Goal: Contribute content

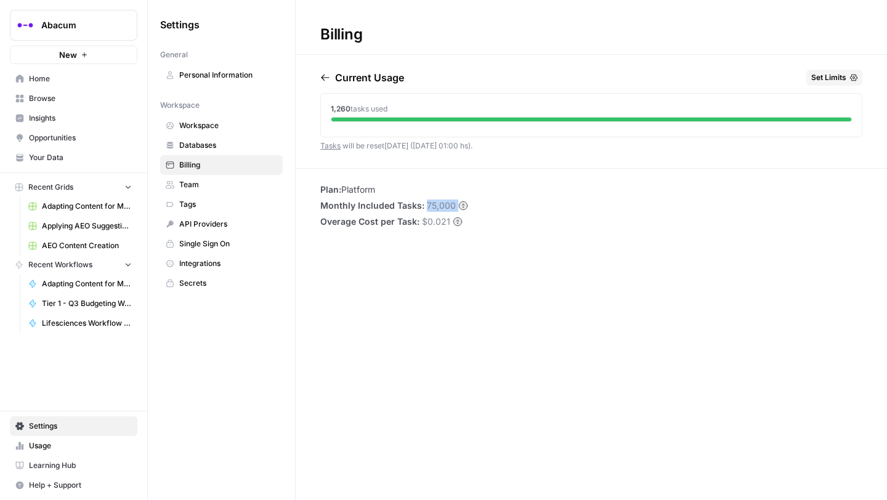
click at [328, 76] on icon "button" at bounding box center [325, 78] width 10 height 10
click at [412, 41] on h1 "Billing" at bounding box center [591, 27] width 591 height 55
click at [325, 77] on icon "button" at bounding box center [325, 78] width 8 height 7
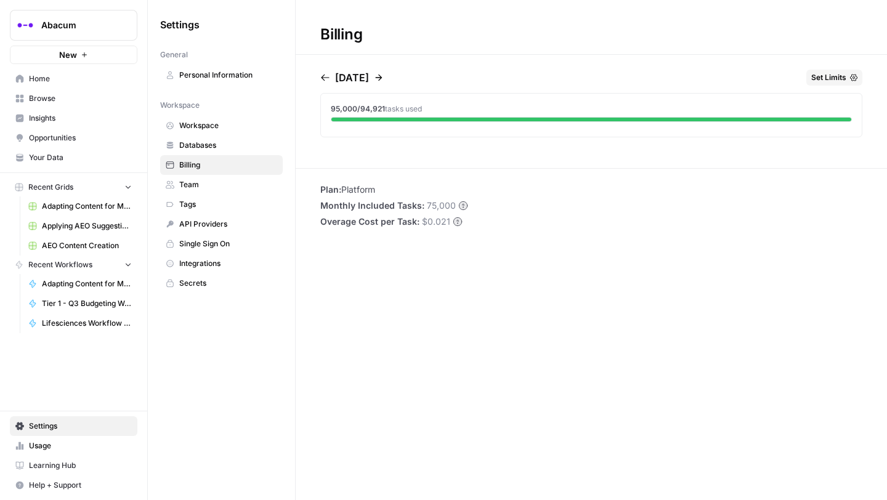
click at [384, 77] on button "button" at bounding box center [376, 78] width 15 height 10
click at [384, 77] on icon "button" at bounding box center [379, 78] width 10 height 10
click at [384, 76] on icon "button" at bounding box center [379, 78] width 10 height 10
click at [384, 74] on icon "button" at bounding box center [379, 78] width 10 height 10
click at [326, 83] on div "Current Usage" at bounding box center [362, 78] width 84 height 16
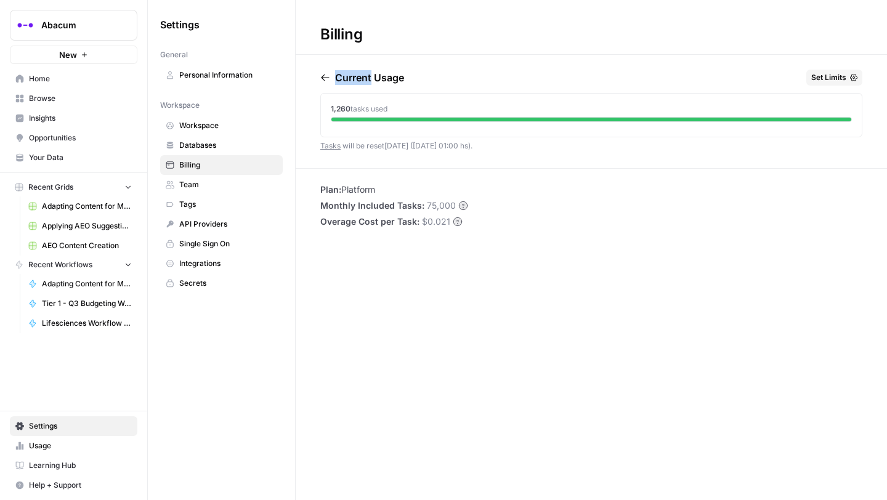
click at [326, 83] on div "Current Usage" at bounding box center [362, 78] width 84 height 16
click at [326, 82] on icon "button" at bounding box center [325, 78] width 10 height 10
click at [196, 187] on span "Team" at bounding box center [228, 184] width 98 height 11
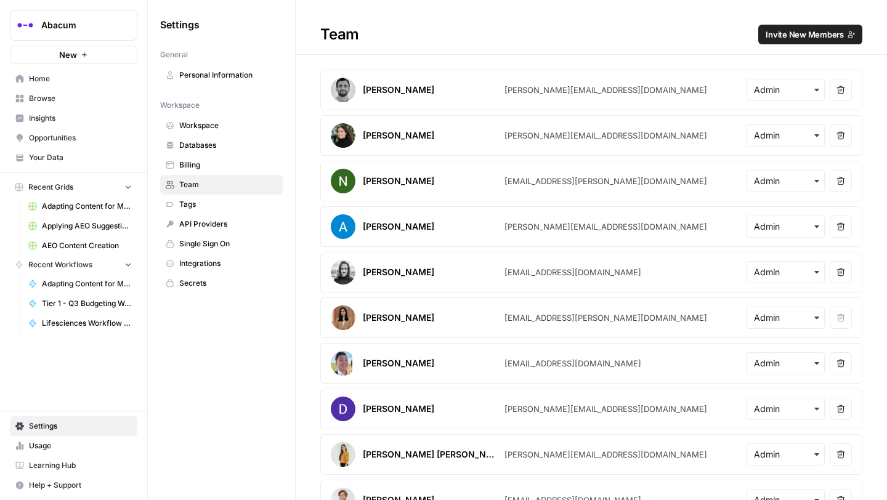
click at [193, 157] on link "Billing" at bounding box center [221, 165] width 123 height 20
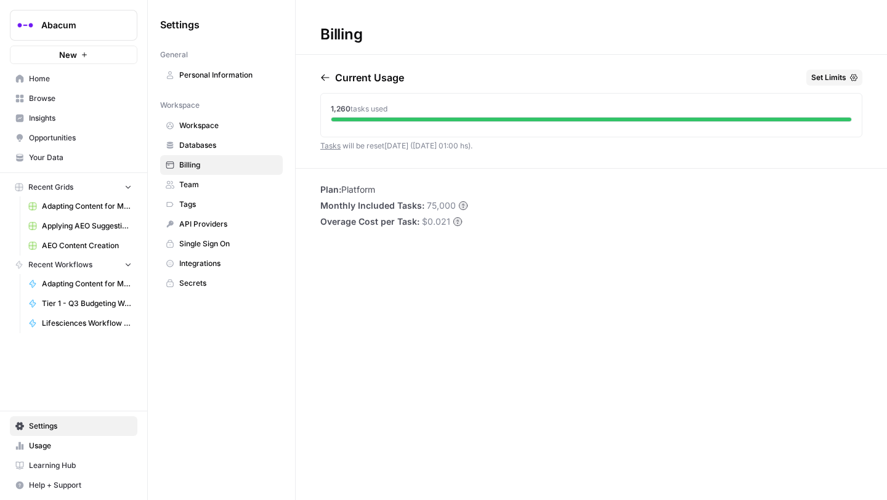
click at [822, 76] on span "Set Limits" at bounding box center [828, 77] width 35 height 11
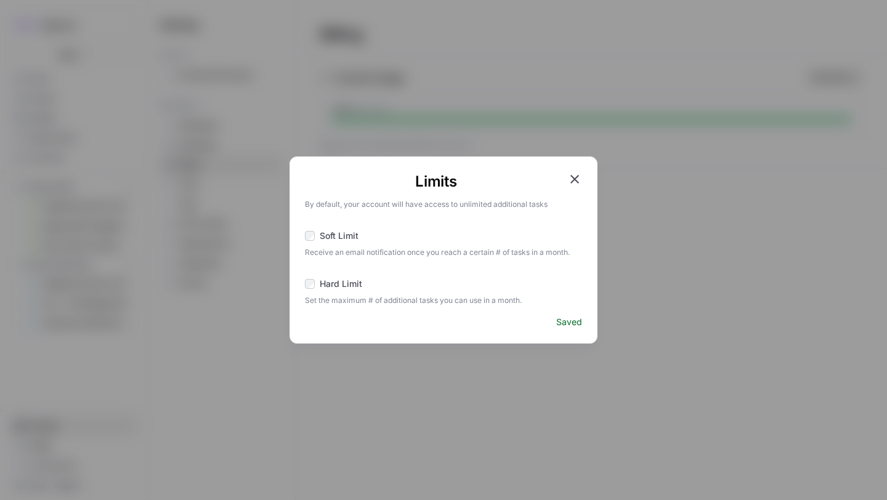
click at [582, 175] on div "Limits By default, your account will have access to unlimited additional tasks …" at bounding box center [443, 249] width 308 height 187
click at [575, 181] on icon "button" at bounding box center [574, 179] width 15 height 15
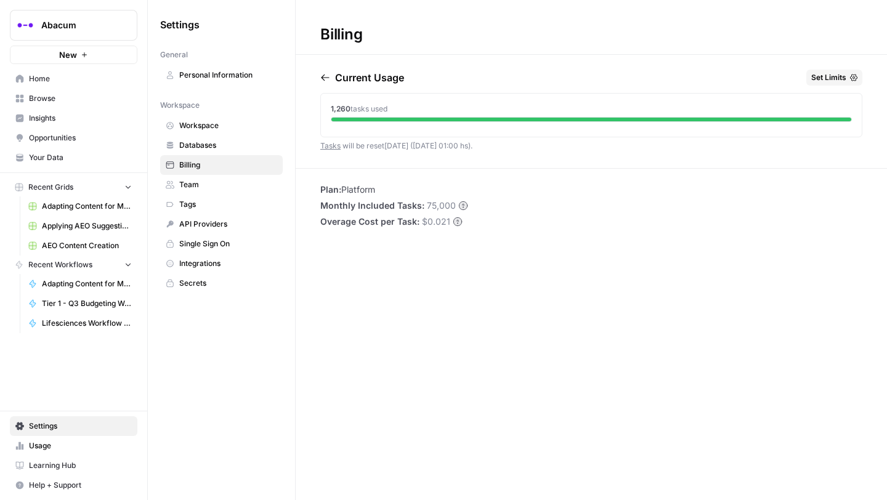
click at [52, 443] on span "Usage" at bounding box center [80, 445] width 103 height 11
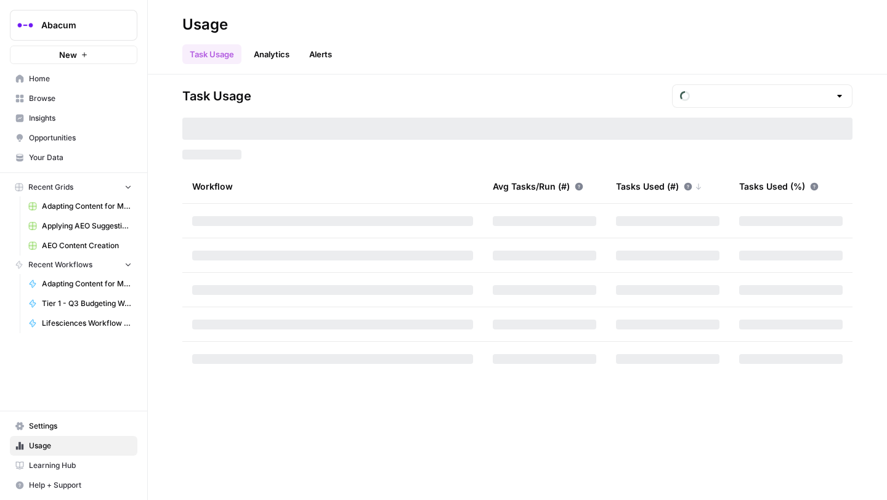
type input "October Tasks"
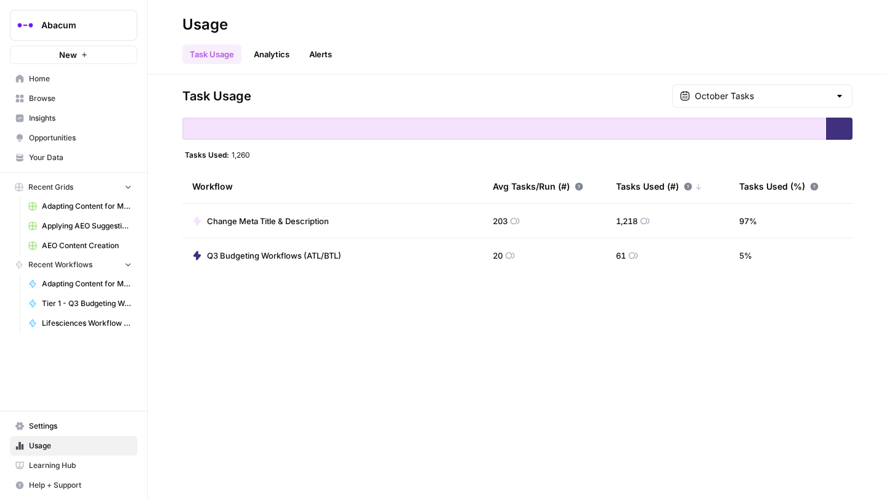
click at [269, 52] on link "Analytics" at bounding box center [271, 54] width 51 height 20
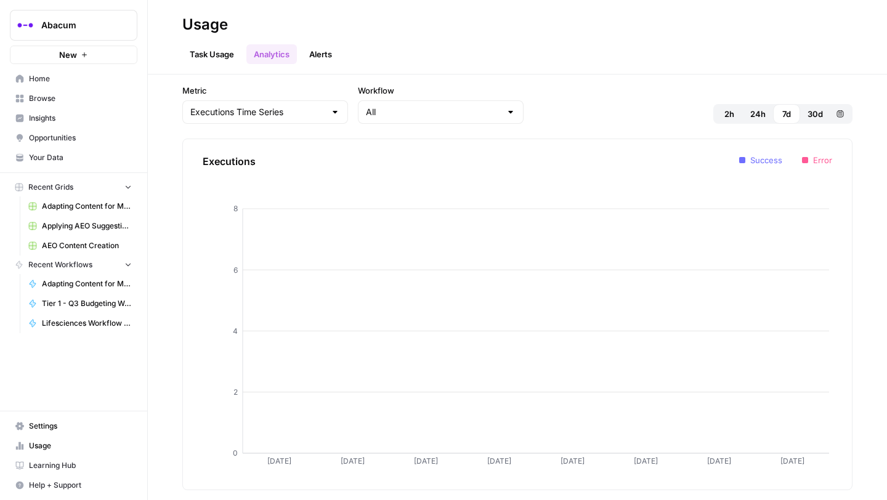
click at [310, 52] on link "Alerts" at bounding box center [321, 54] width 38 height 20
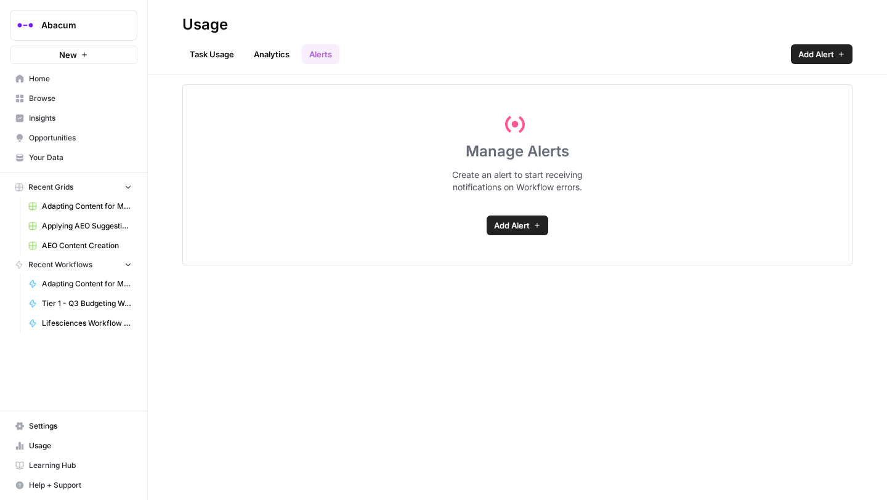
click at [301, 50] on ul "Task Usage Analytics Alerts" at bounding box center [260, 54] width 157 height 20
click at [276, 55] on link "Analytics" at bounding box center [271, 54] width 51 height 20
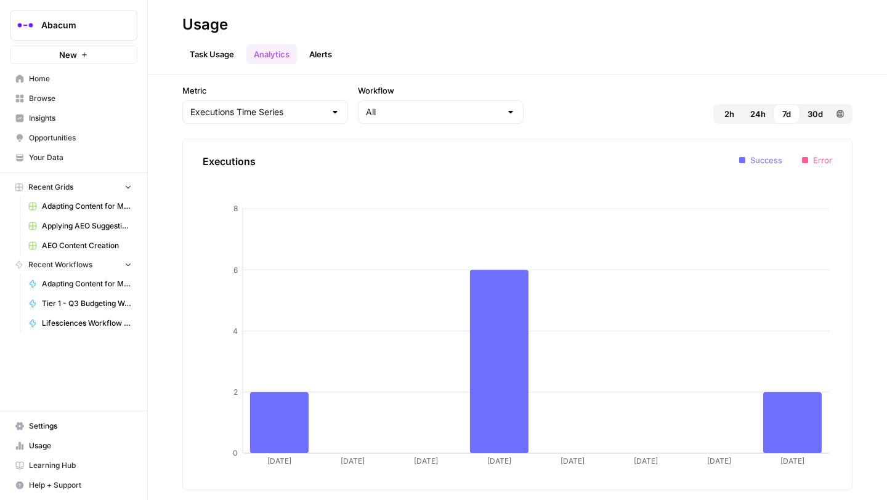
click at [32, 428] on span "Settings" at bounding box center [80, 426] width 103 height 11
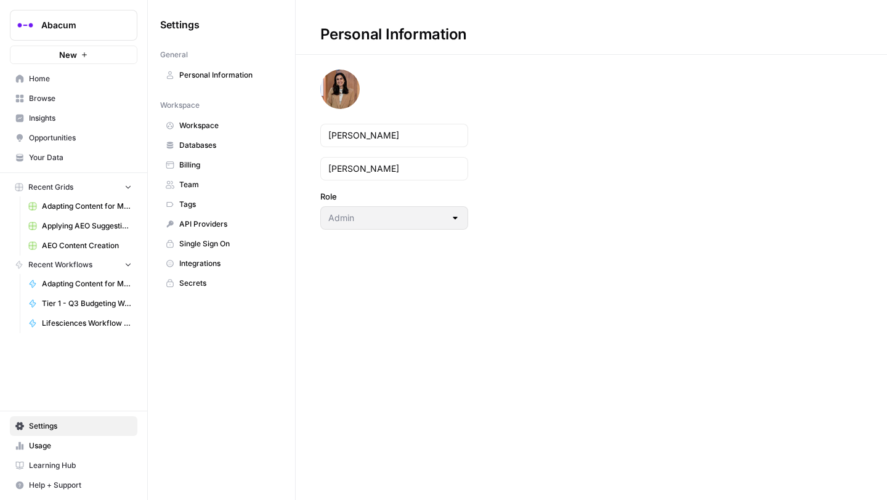
click at [235, 238] on span "Single Sign On" at bounding box center [228, 243] width 98 height 11
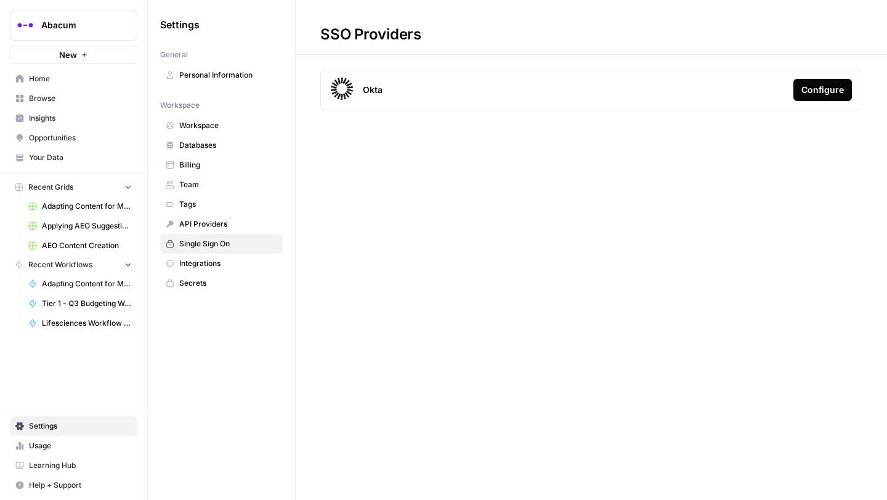
click at [209, 164] on span "Billing" at bounding box center [228, 165] width 98 height 11
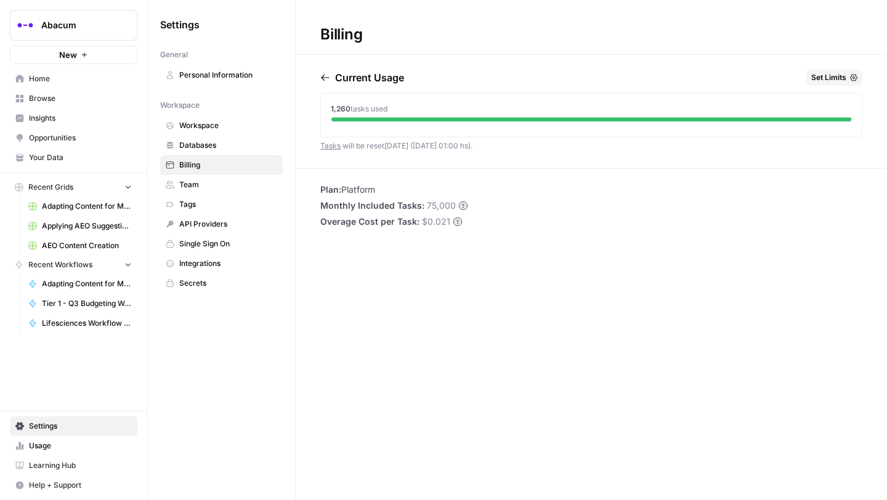
click at [205, 182] on span "Team" at bounding box center [228, 184] width 98 height 11
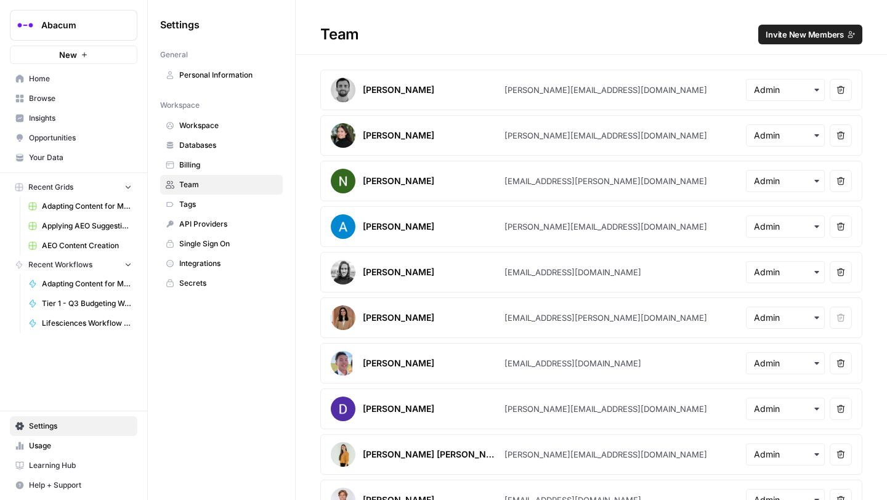
click at [229, 73] on span "Personal Information" at bounding box center [228, 75] width 98 height 11
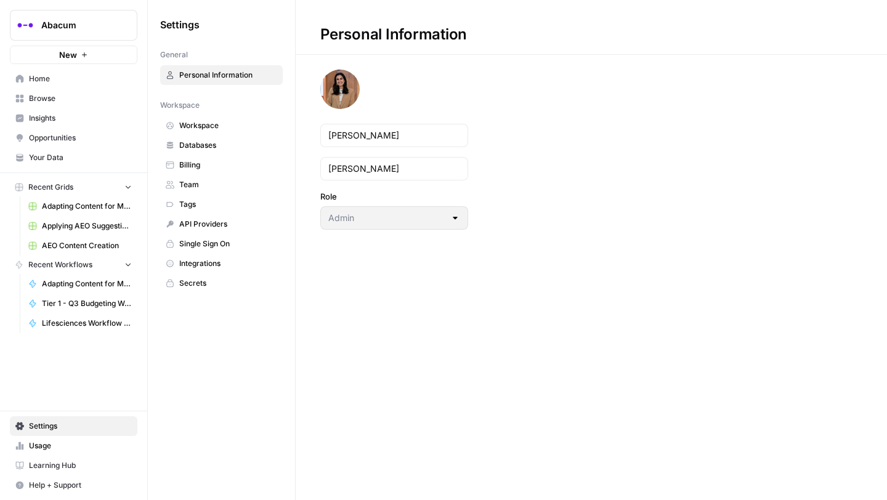
click at [44, 464] on span "Learning Hub" at bounding box center [80, 465] width 103 height 11
click at [33, 468] on span "Learning Hub" at bounding box center [80, 465] width 103 height 11
click at [189, 165] on span "Billing" at bounding box center [228, 165] width 98 height 11
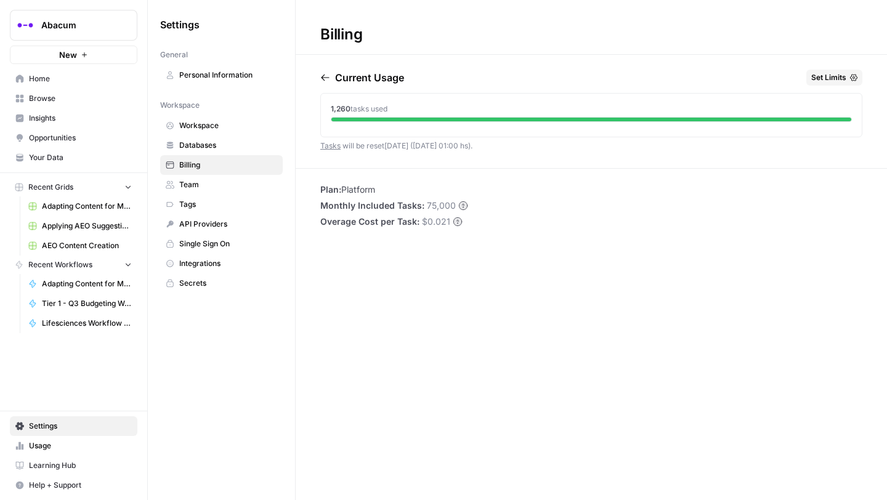
click at [321, 75] on icon "button" at bounding box center [325, 78] width 10 height 10
click at [251, 241] on span "Single Sign On" at bounding box center [228, 243] width 98 height 11
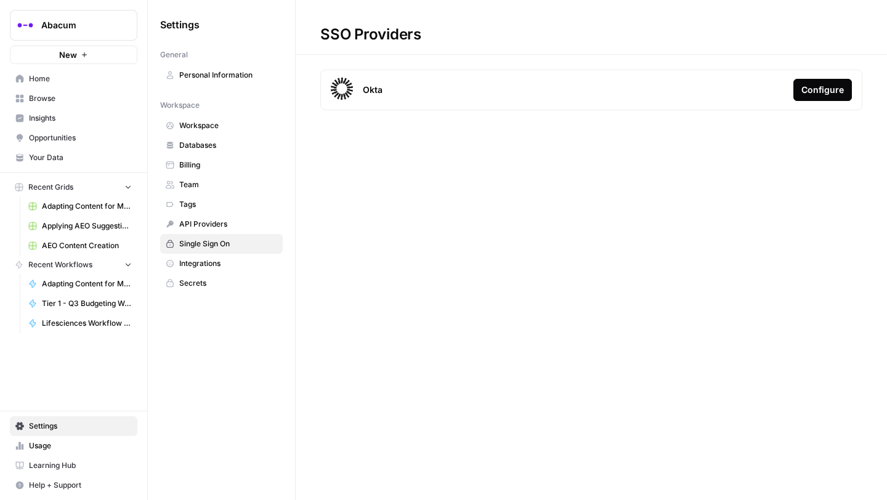
click at [222, 265] on span "Integrations" at bounding box center [228, 263] width 98 height 11
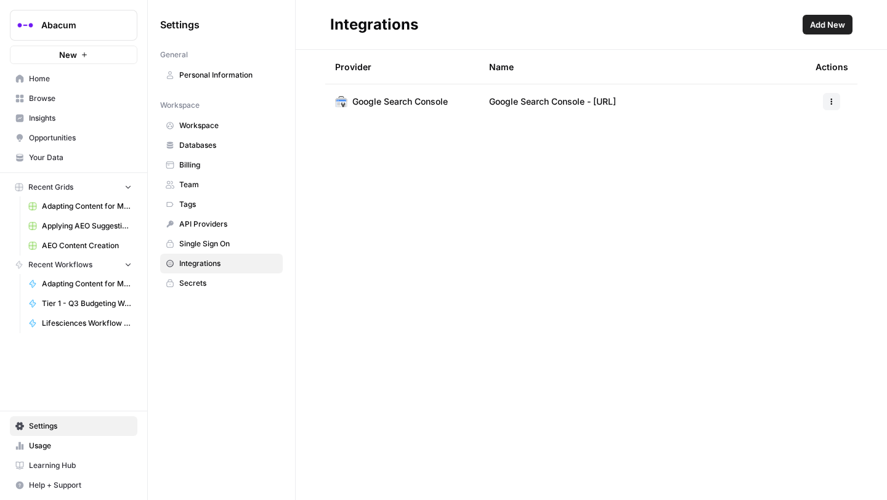
click at [204, 285] on span "Secrets" at bounding box center [228, 283] width 98 height 11
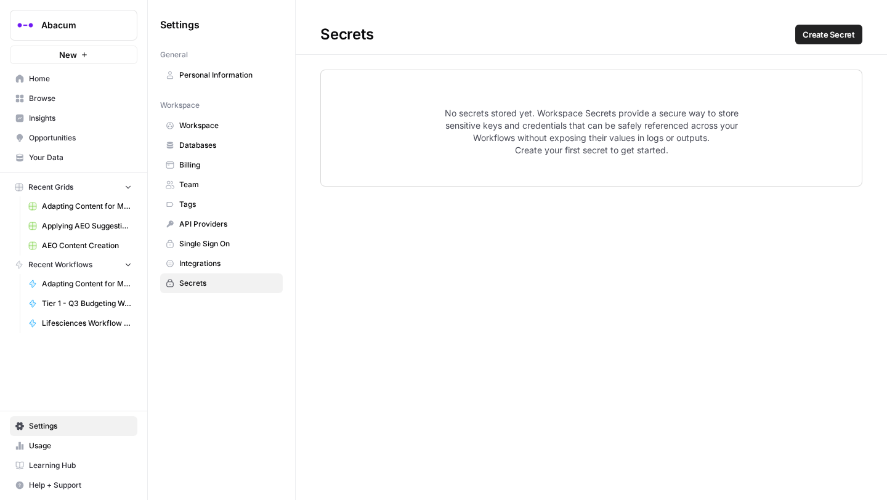
click at [196, 179] on span "Team" at bounding box center [228, 184] width 98 height 11
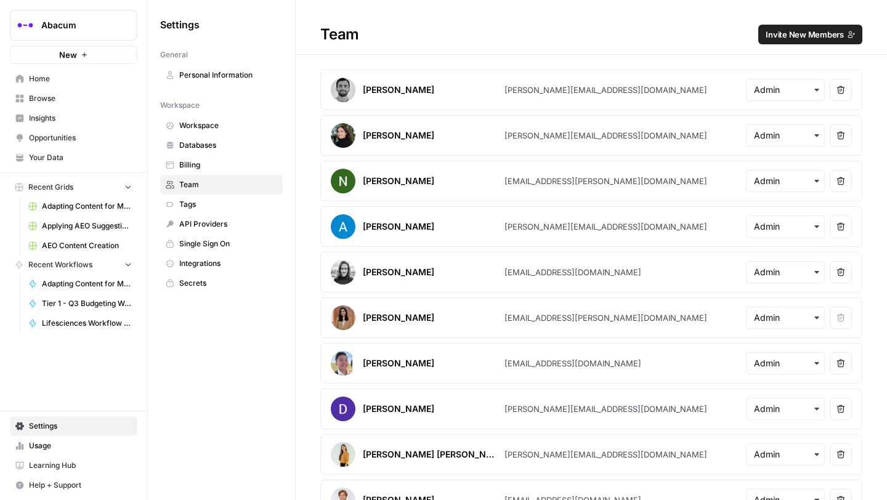
click at [201, 143] on span "Databases" at bounding box center [228, 145] width 98 height 11
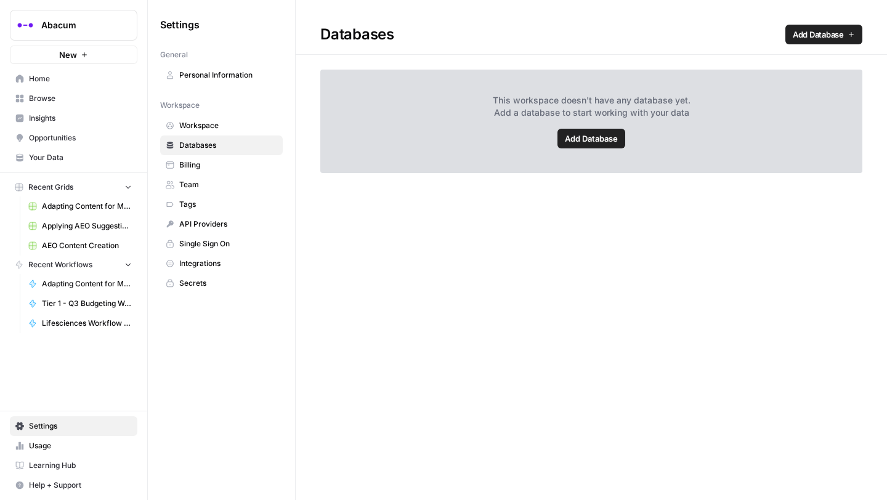
click at [206, 121] on span "Workspace" at bounding box center [228, 125] width 98 height 11
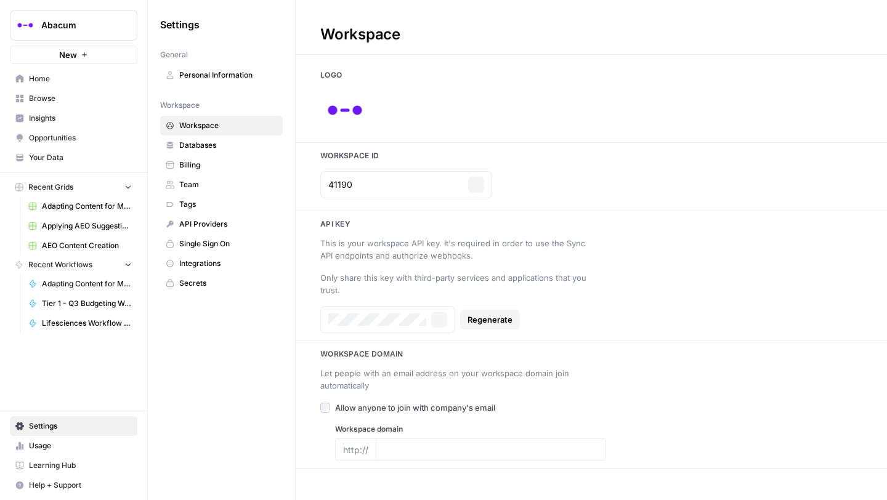
type input "abacum.ai"
click at [210, 71] on span "Personal Information" at bounding box center [228, 75] width 98 height 11
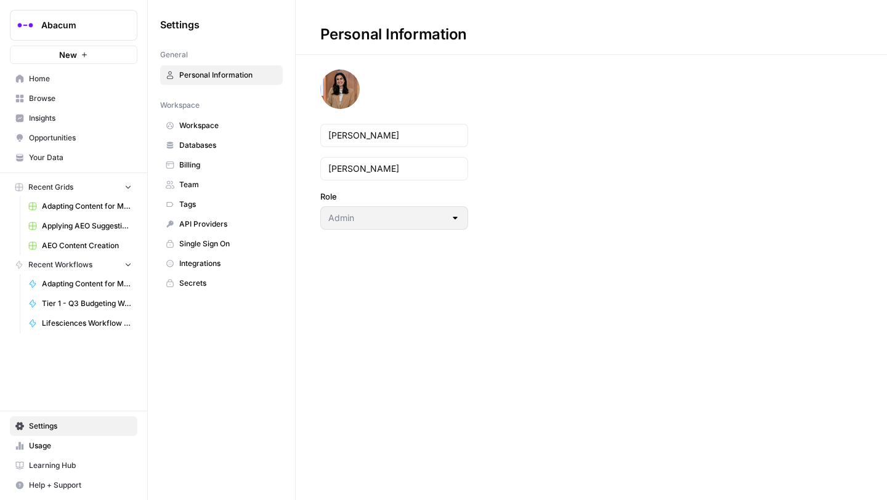
click at [39, 77] on span "Home" at bounding box center [80, 78] width 103 height 11
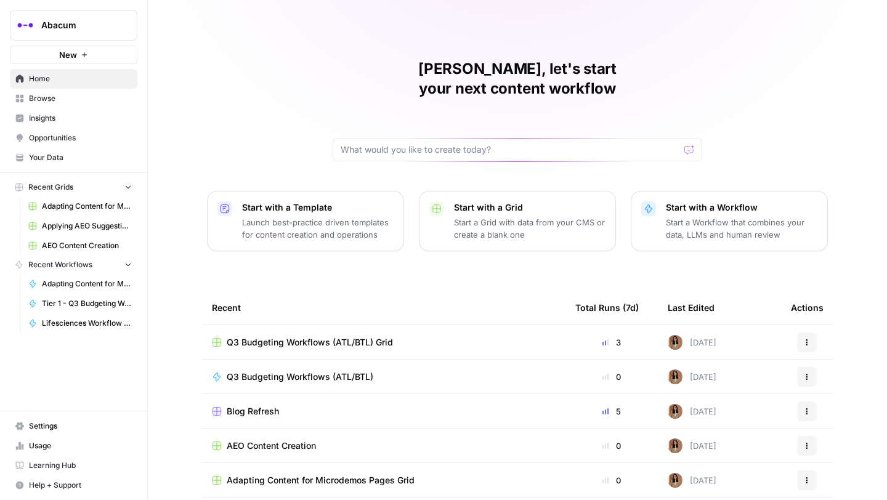
click at [42, 114] on span "Insights" at bounding box center [80, 118] width 103 height 11
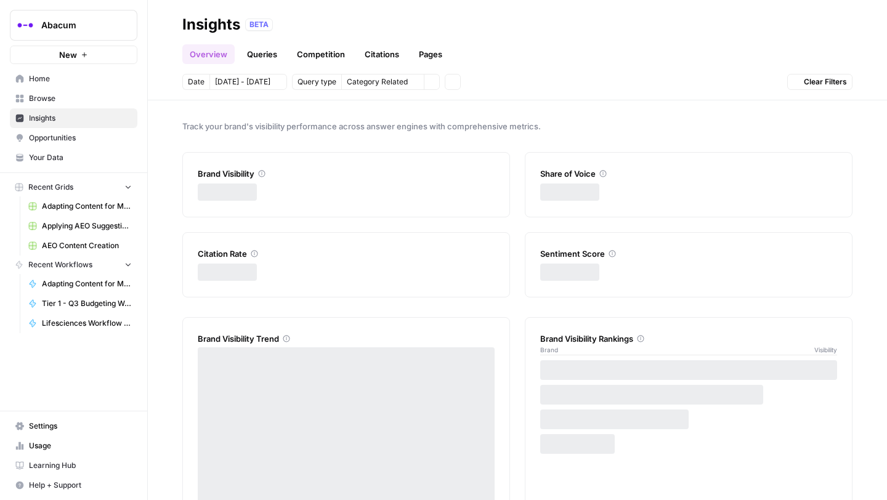
click at [41, 95] on span "Browse" at bounding box center [80, 98] width 103 height 11
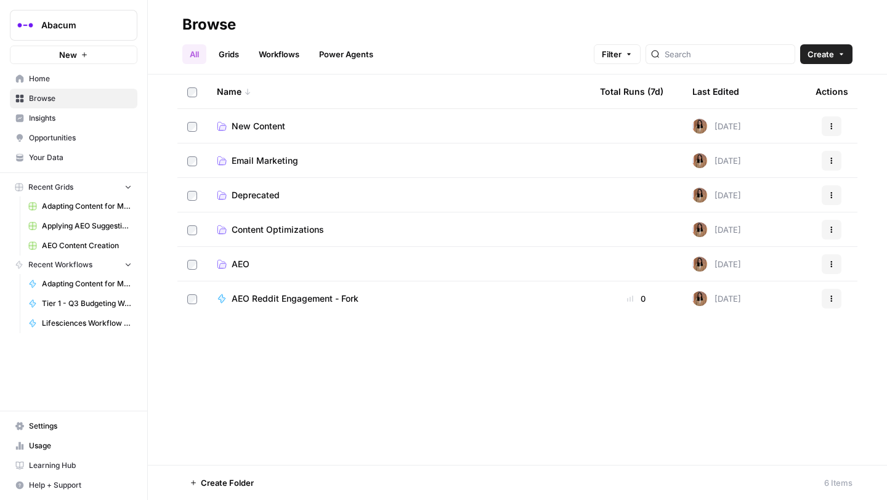
click at [246, 267] on span "AEO" at bounding box center [241, 264] width 18 height 12
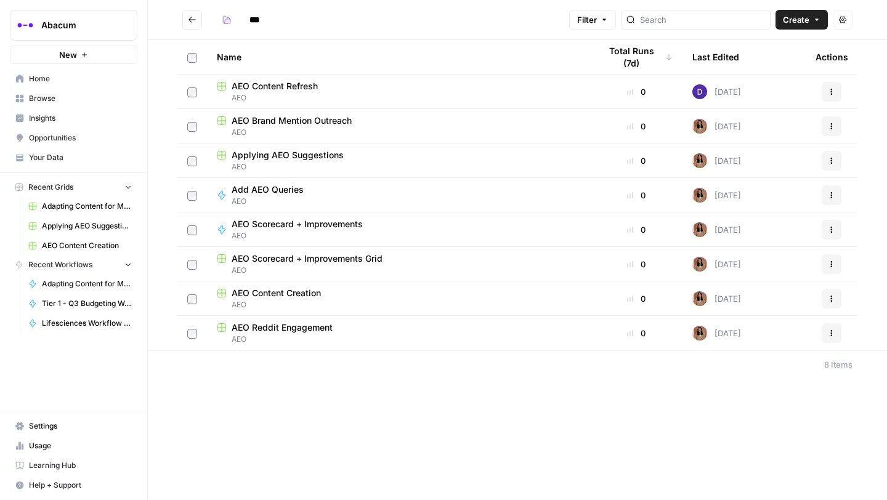
click at [278, 288] on span "AEO Content Creation" at bounding box center [276, 293] width 89 height 12
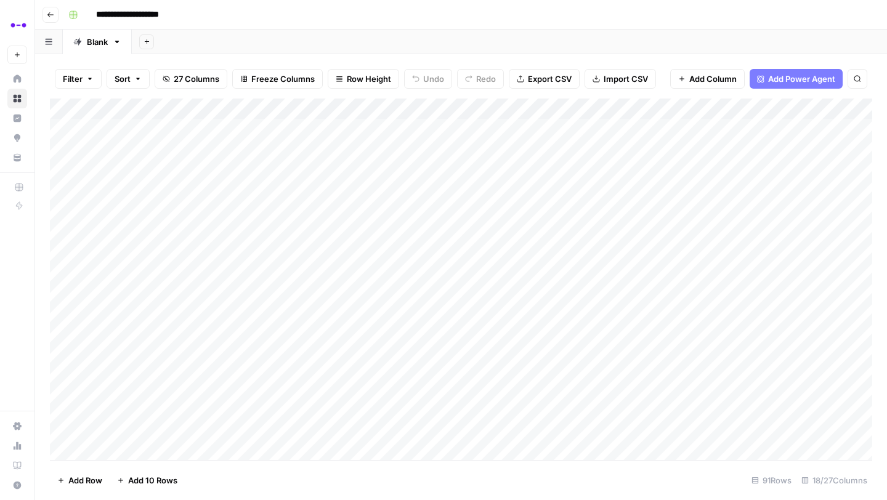
click at [629, 343] on div "Add Column" at bounding box center [461, 280] width 822 height 362
click at [626, 338] on div "Add Column" at bounding box center [461, 280] width 822 height 362
click at [626, 338] on textarea "**********" at bounding box center [689, 339] width 217 height 17
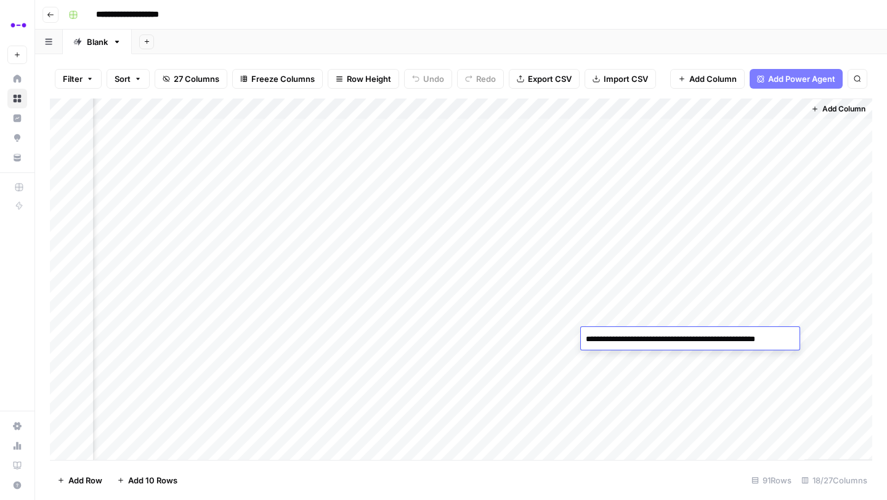
click at [626, 338] on textarea "**********" at bounding box center [689, 339] width 217 height 17
click at [788, 385] on div "Add Column" at bounding box center [461, 280] width 822 height 362
click at [746, 336] on div "Add Column" at bounding box center [461, 280] width 822 height 362
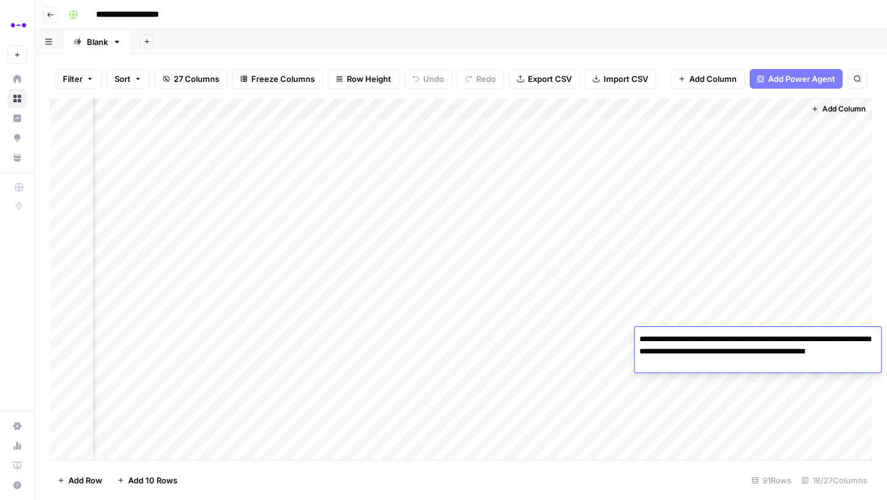
click at [746, 336] on textarea "**********" at bounding box center [757, 352] width 246 height 42
click at [329, 343] on div "Add Column" at bounding box center [461, 280] width 822 height 362
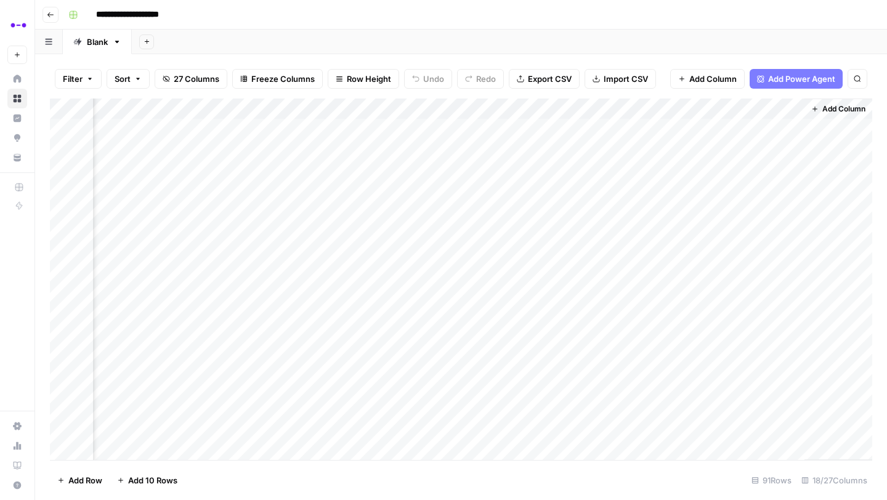
click at [329, 343] on div "Add Column" at bounding box center [461, 280] width 822 height 362
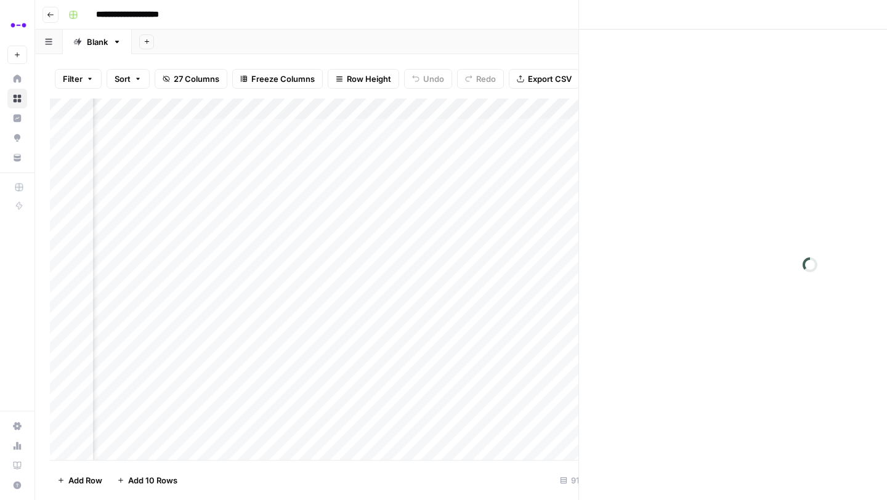
scroll to position [0, 1762]
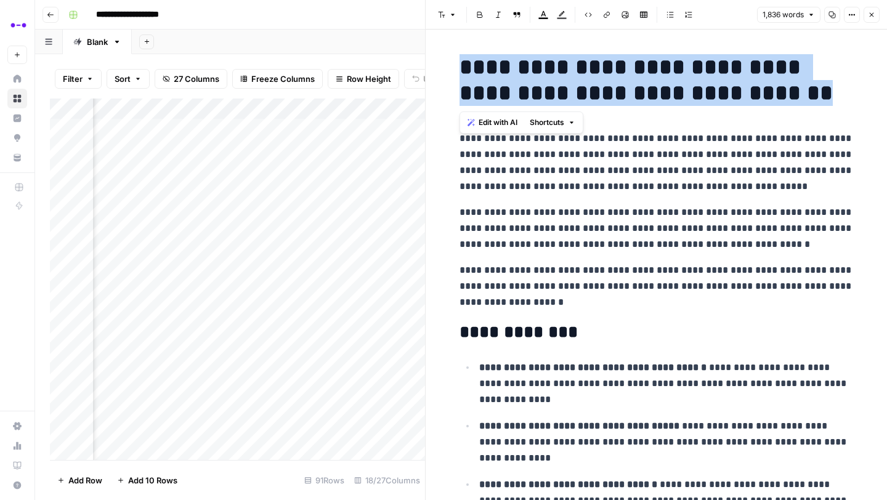
drag, startPoint x: 786, startPoint y: 105, endPoint x: 447, endPoint y: 70, distance: 341.1
copy h1 "**********"
click at [826, 13] on button "Copy" at bounding box center [832, 15] width 16 height 16
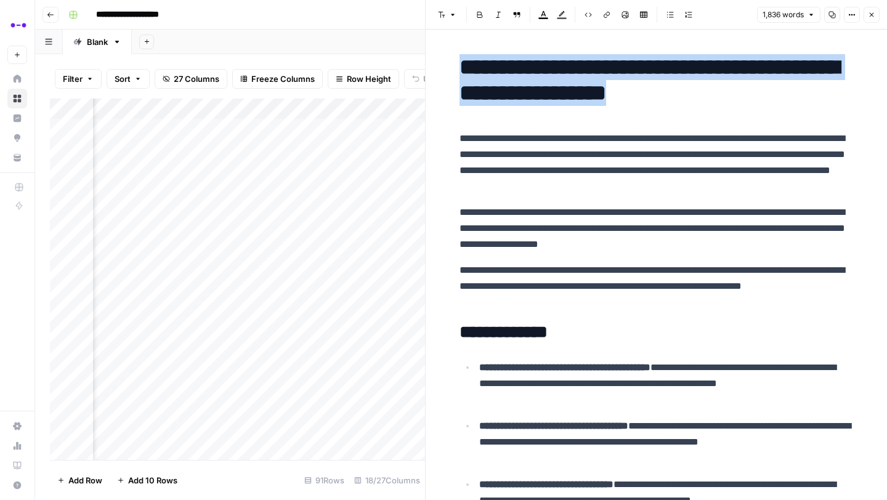
scroll to position [0, 0]
click at [107, 339] on div "Add Column" at bounding box center [237, 280] width 375 height 362
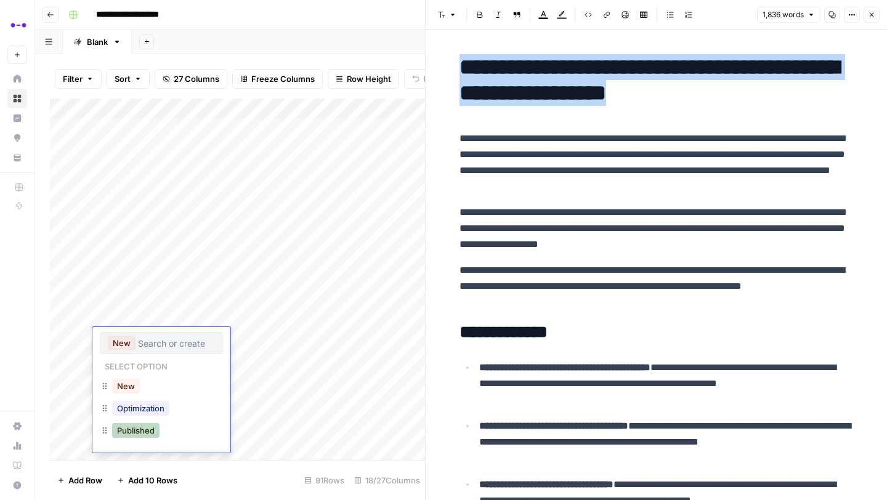
click at [123, 432] on button "Published" at bounding box center [135, 430] width 47 height 15
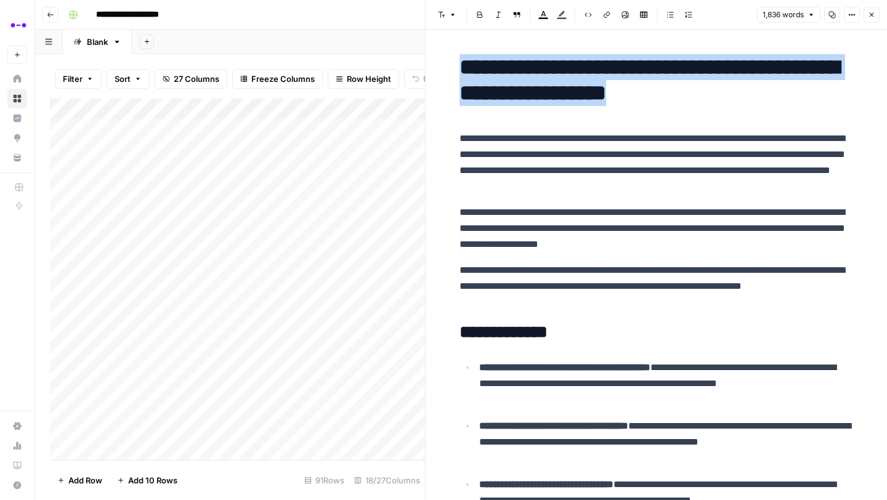
click at [870, 14] on icon "button" at bounding box center [871, 14] width 7 height 7
